Goal: Navigation & Orientation: Go to known website

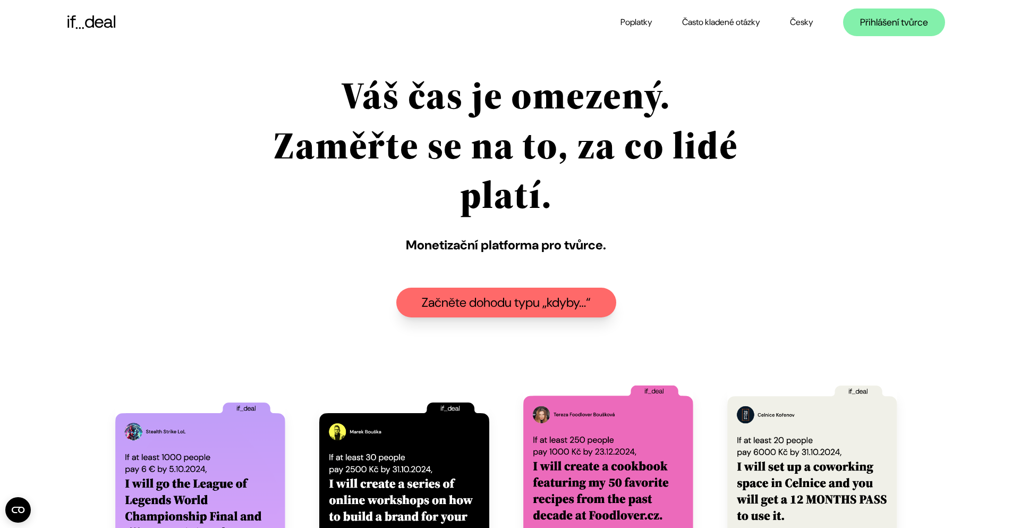
click at [518, 298] on font "Začněte dohodu typu „kdyby…“" at bounding box center [506, 302] width 169 height 16
